Goal: Information Seeking & Learning: Learn about a topic

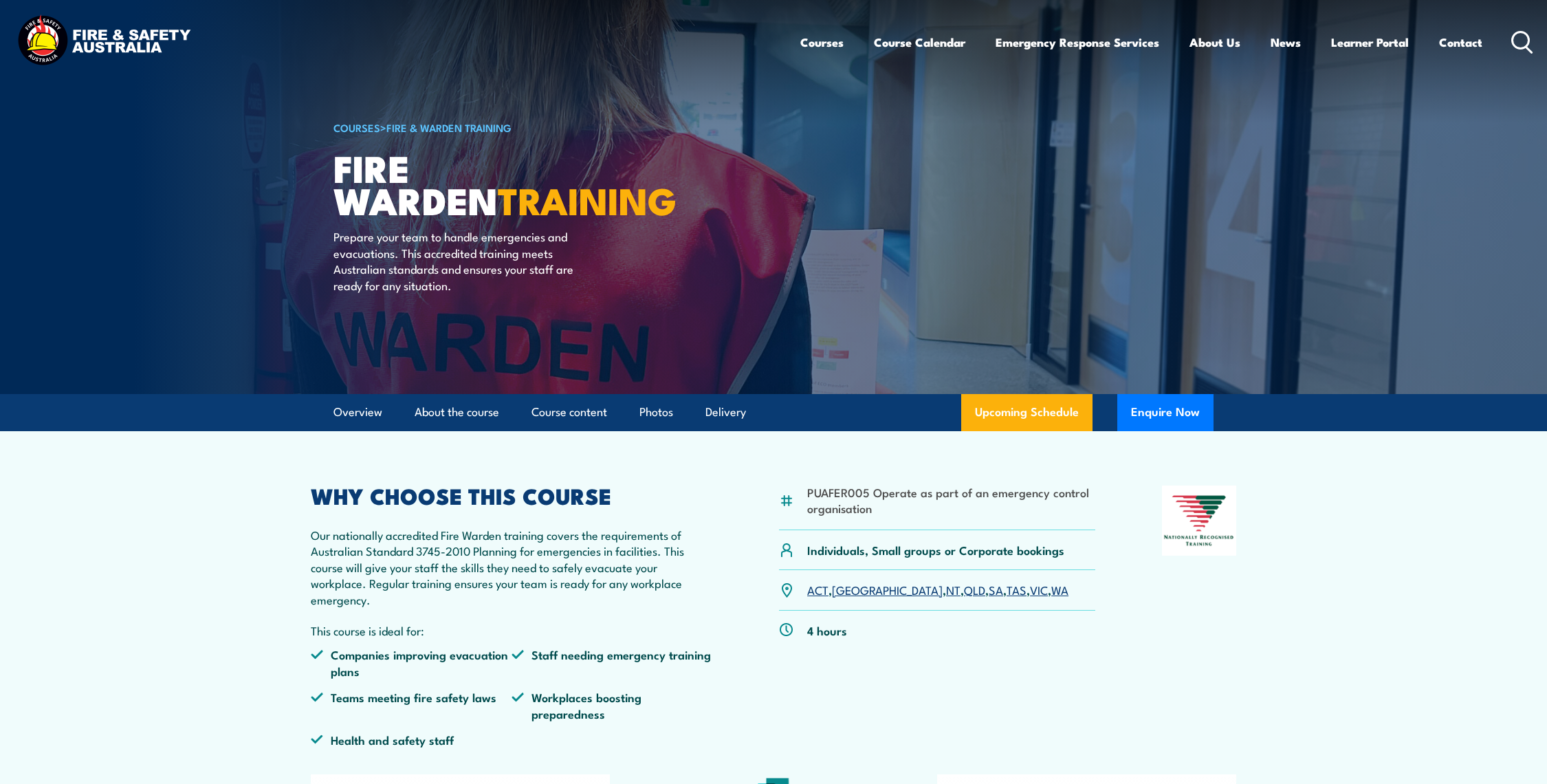
click at [454, 553] on p "Our nationally accredited Fire Warden training covers the requirements of Austr…" at bounding box center [511, 567] width 401 height 80
drag, startPoint x: 462, startPoint y: 571, endPoint x: 724, endPoint y: 619, distance: 266.4
click at [724, 619] on div "PUAFER005 Operate as part of an emergency control organisation Individuals, Sma…" at bounding box center [773, 621] width 926 height 272
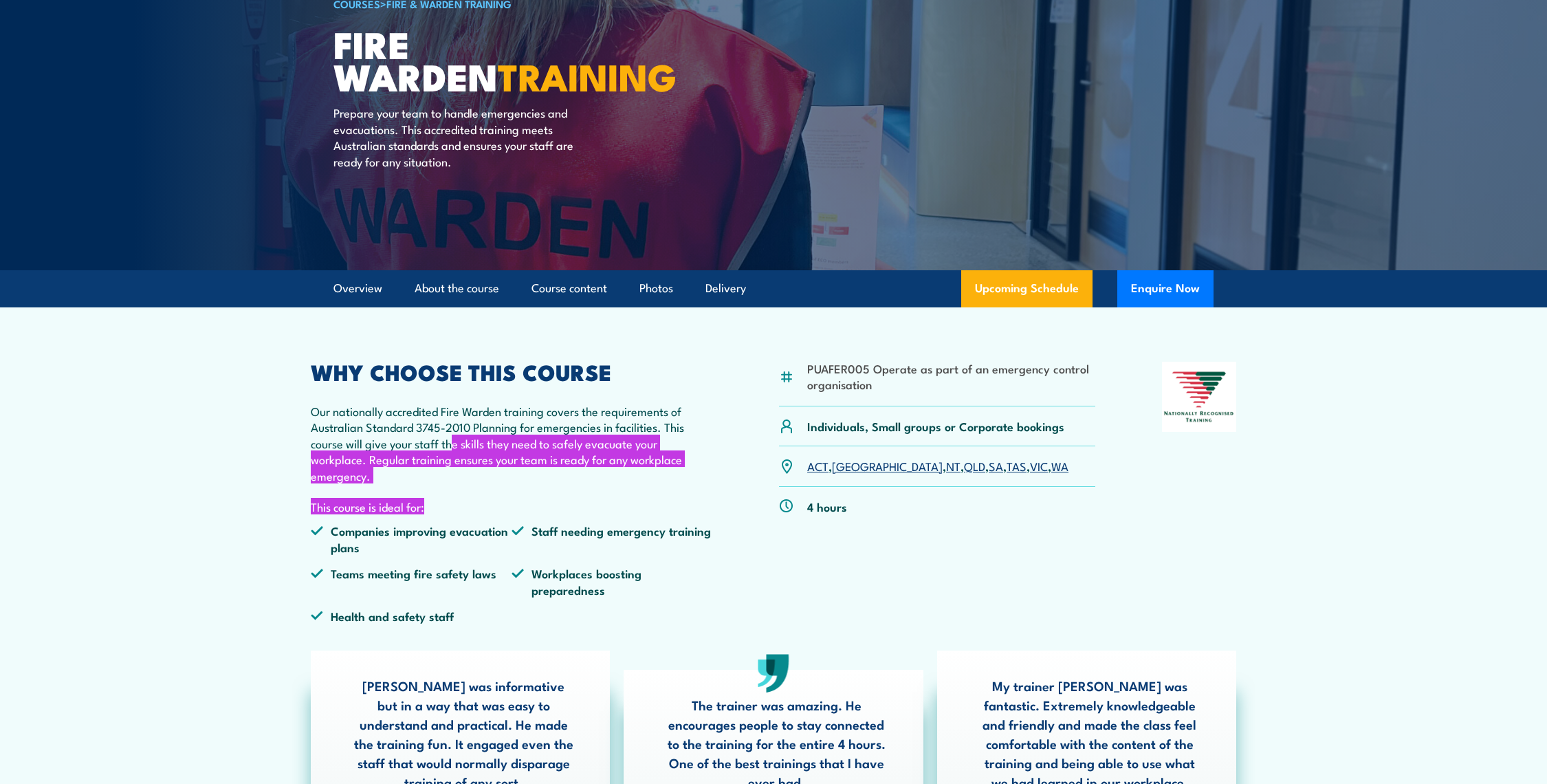
scroll to position [153, 0]
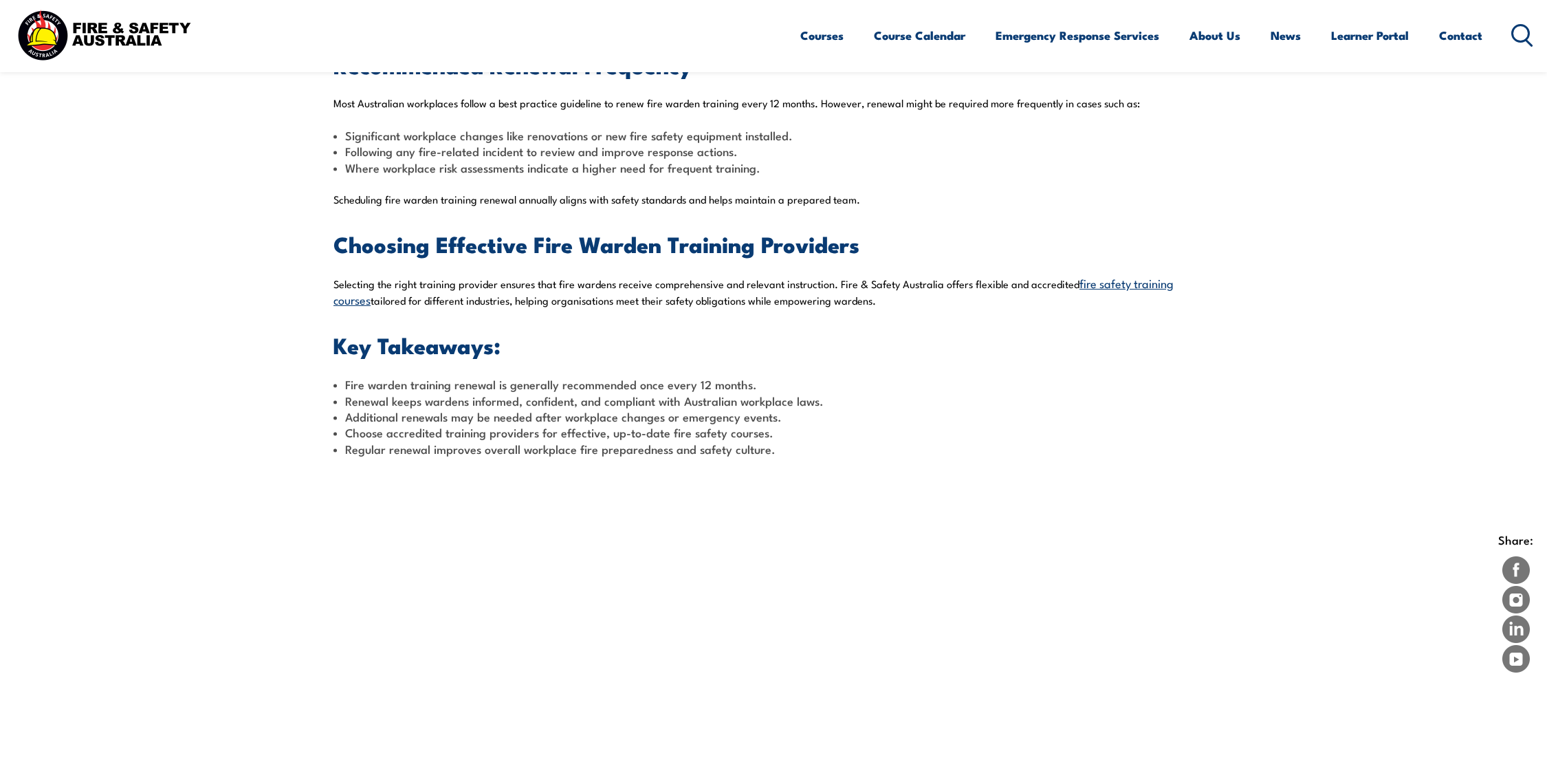
scroll to position [764, 0]
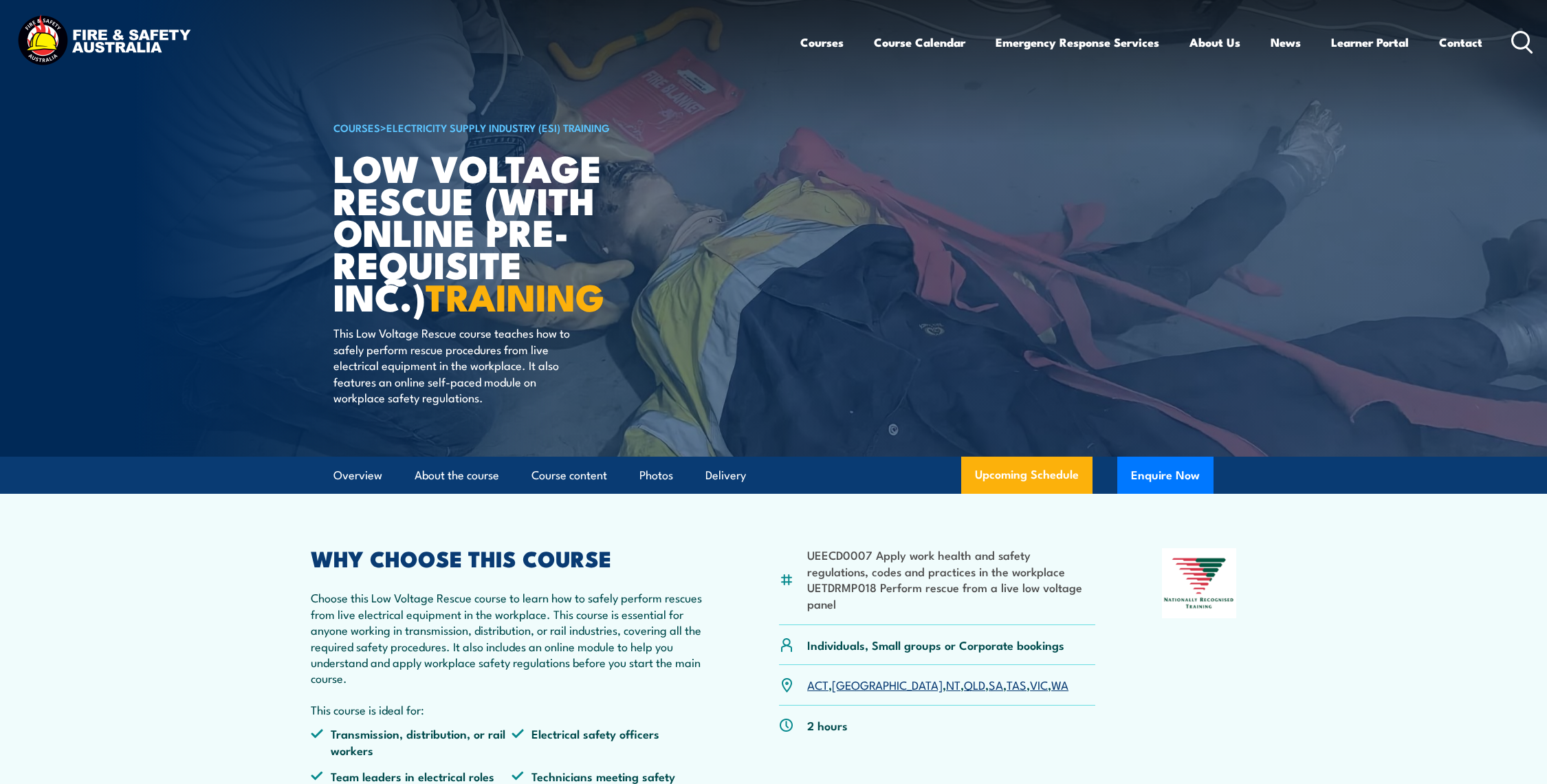
click at [443, 634] on p "Choose this Low Voltage Rescue course to learn how to safely perform rescues fr…" at bounding box center [511, 637] width 401 height 96
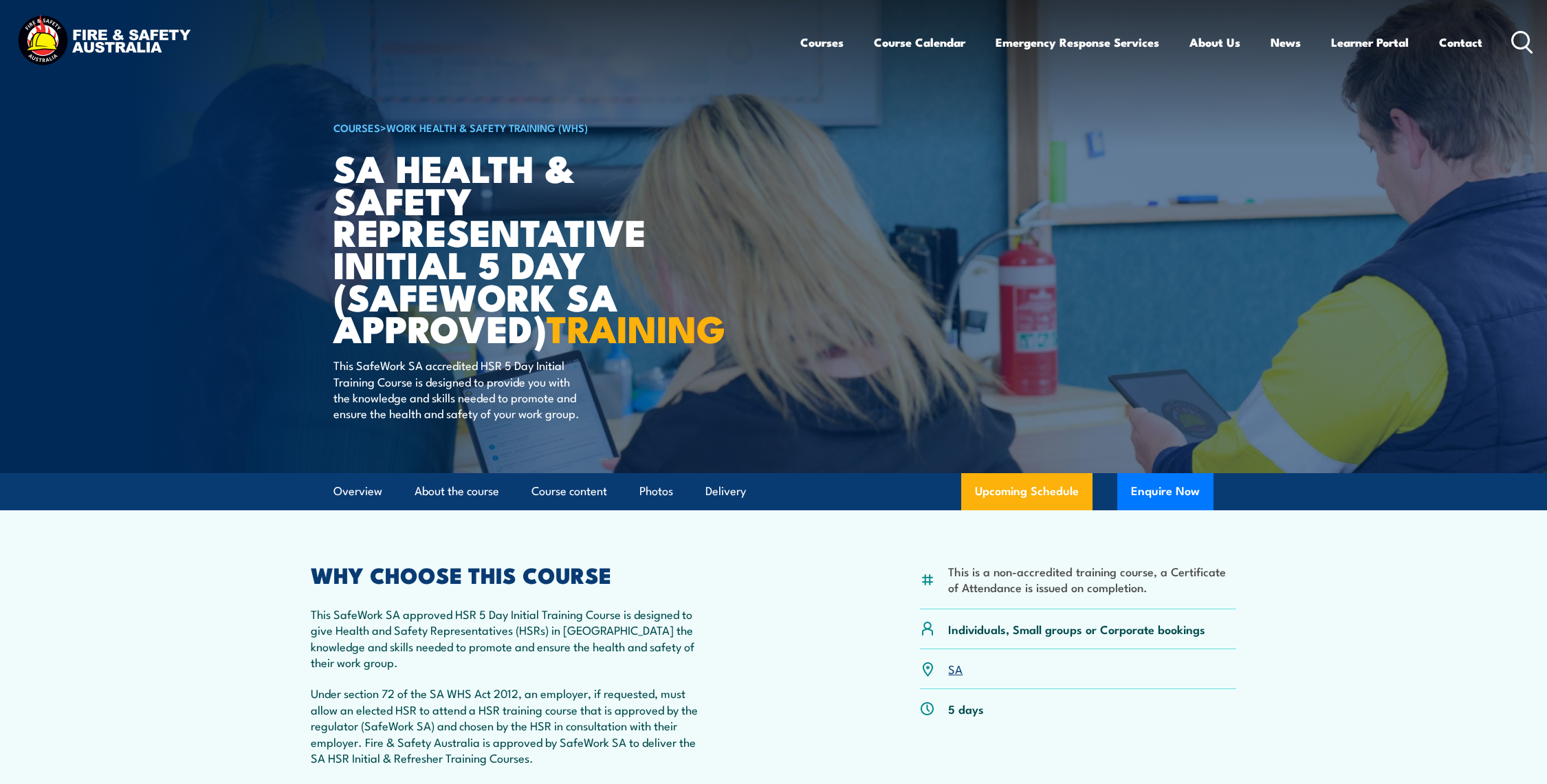
click at [1526, 43] on icon at bounding box center [1522, 42] width 22 height 23
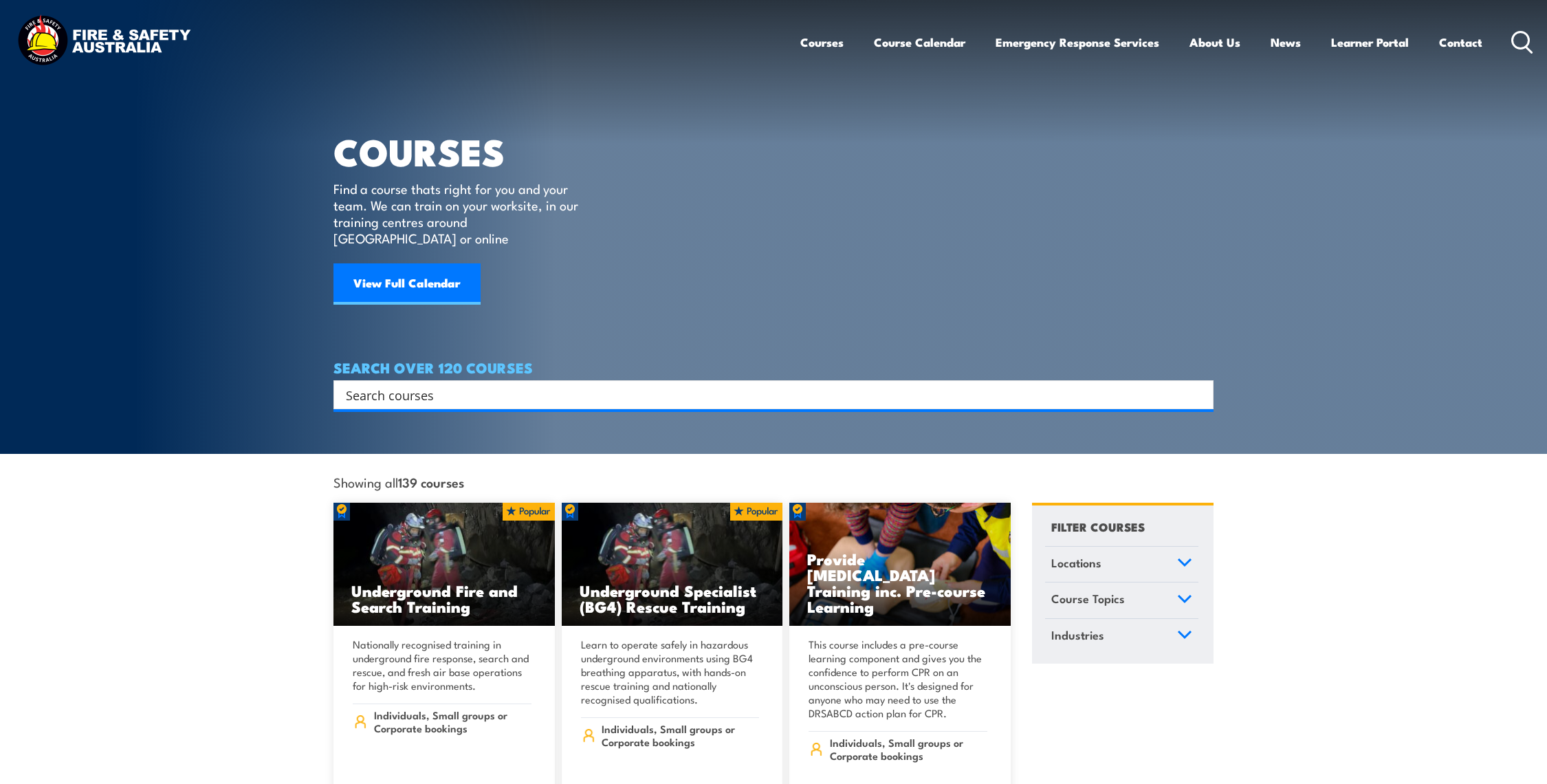
click at [450, 385] on input "Search input" at bounding box center [764, 395] width 837 height 21
type input "sa hsr"
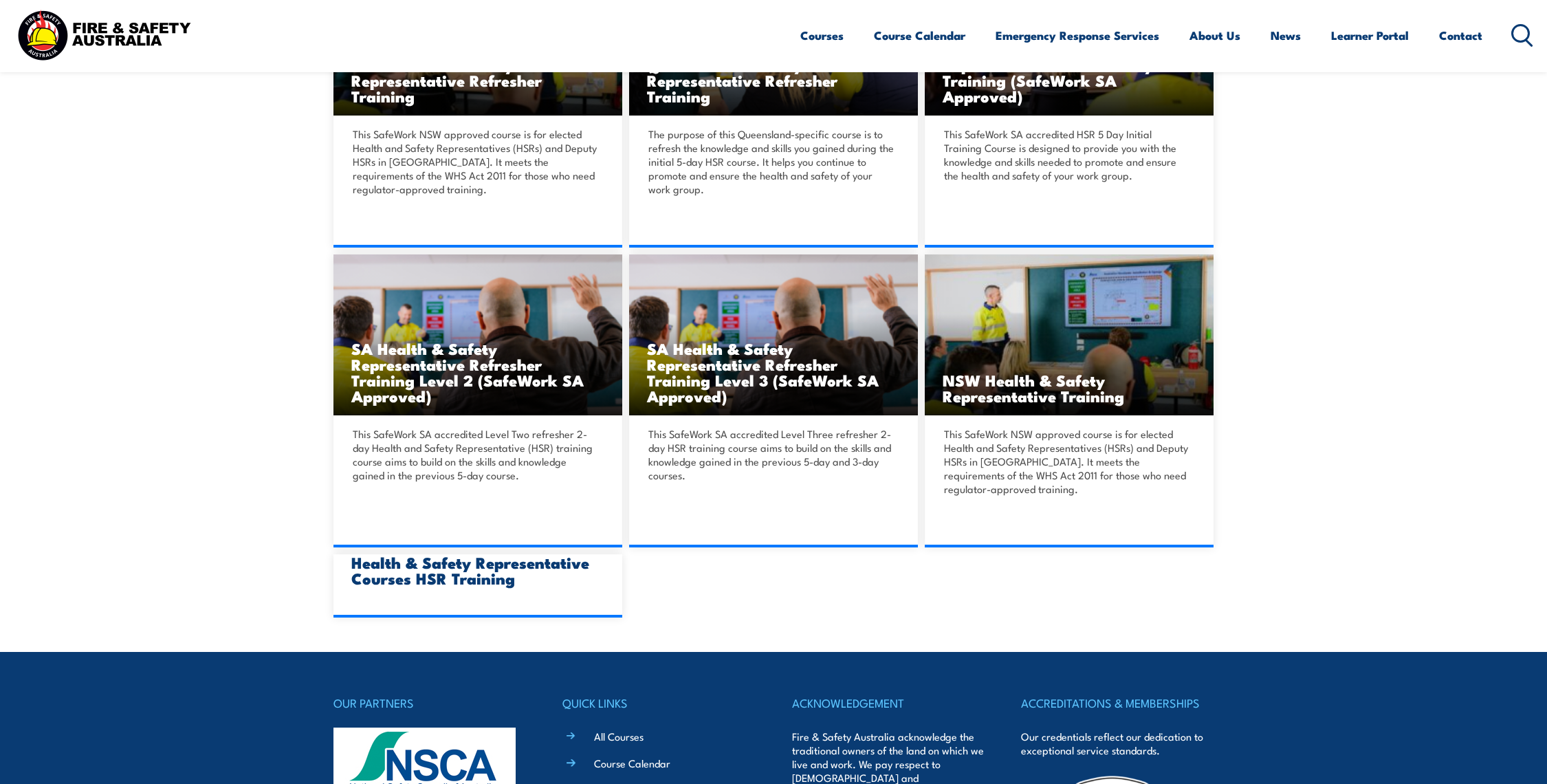
scroll to position [992, 0]
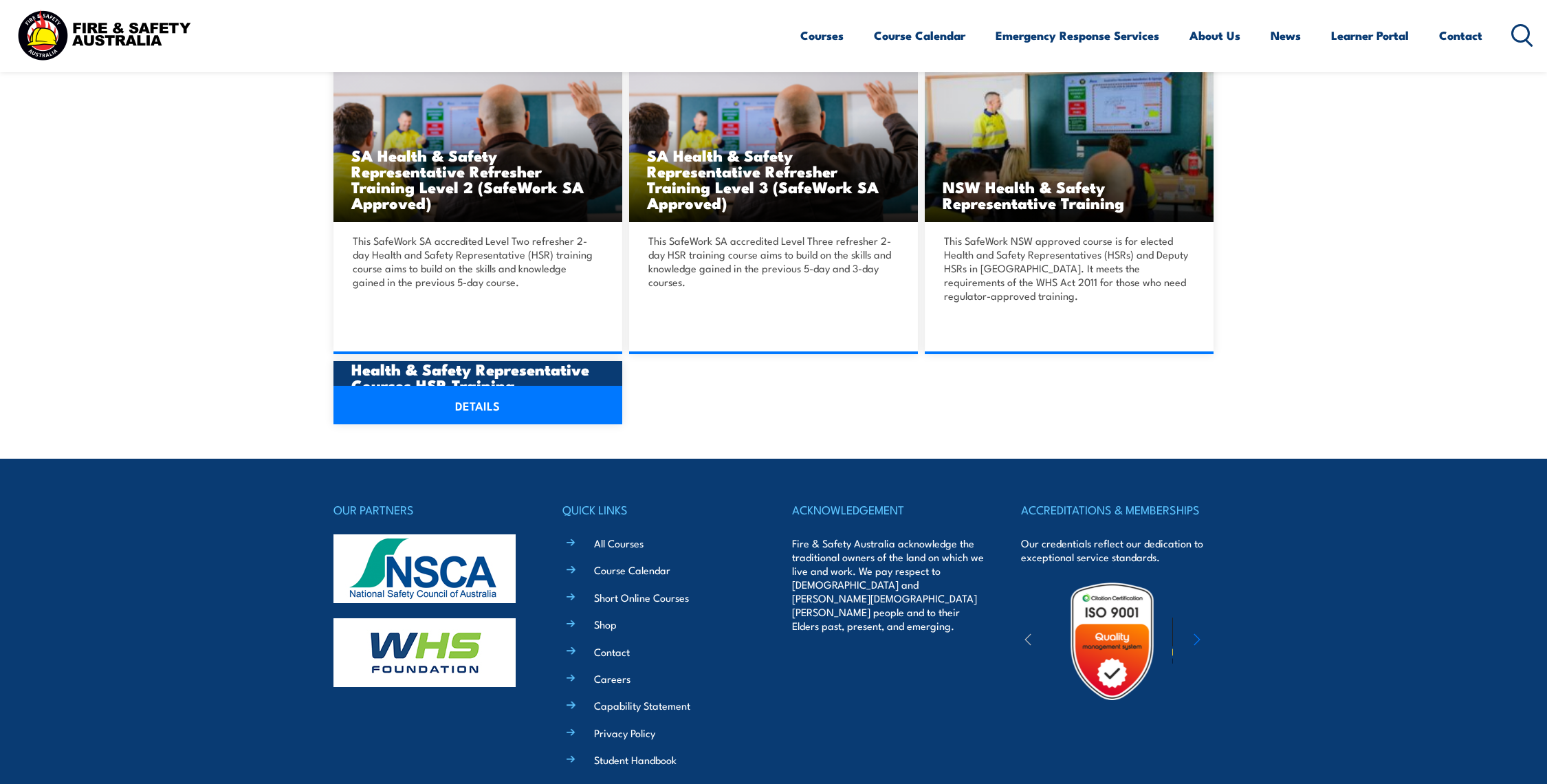
click at [473, 387] on link "DETAILS" at bounding box center [478, 405] width 289 height 38
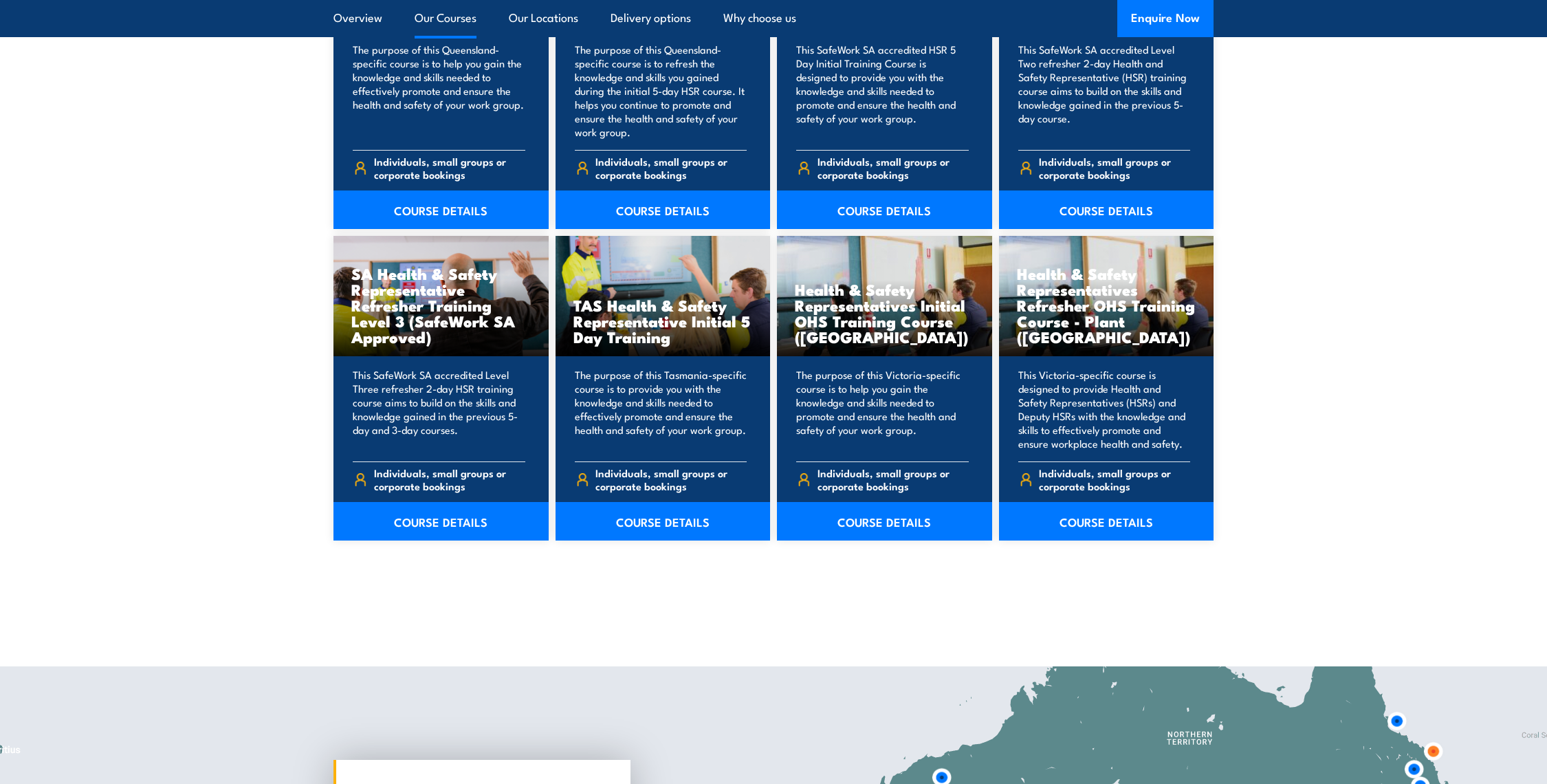
scroll to position [1909, 0]
